Goal: Check status

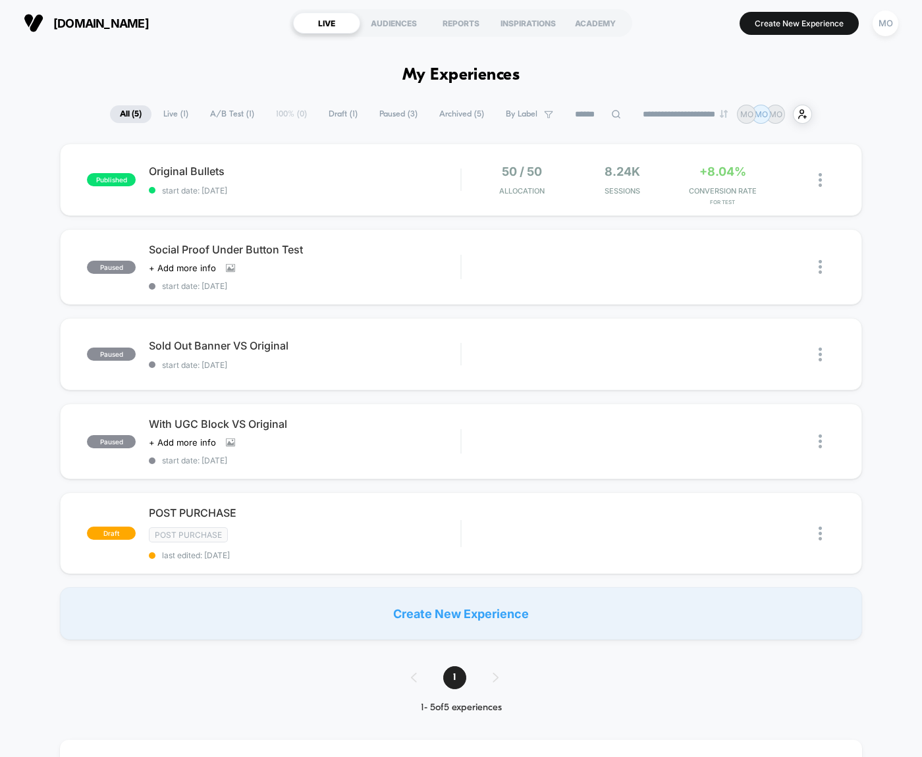
click at [279, 172] on span "Original Bullets Click to edit experience details" at bounding box center [304, 171] width 311 height 13
